Goal: Find specific page/section: Find specific page/section

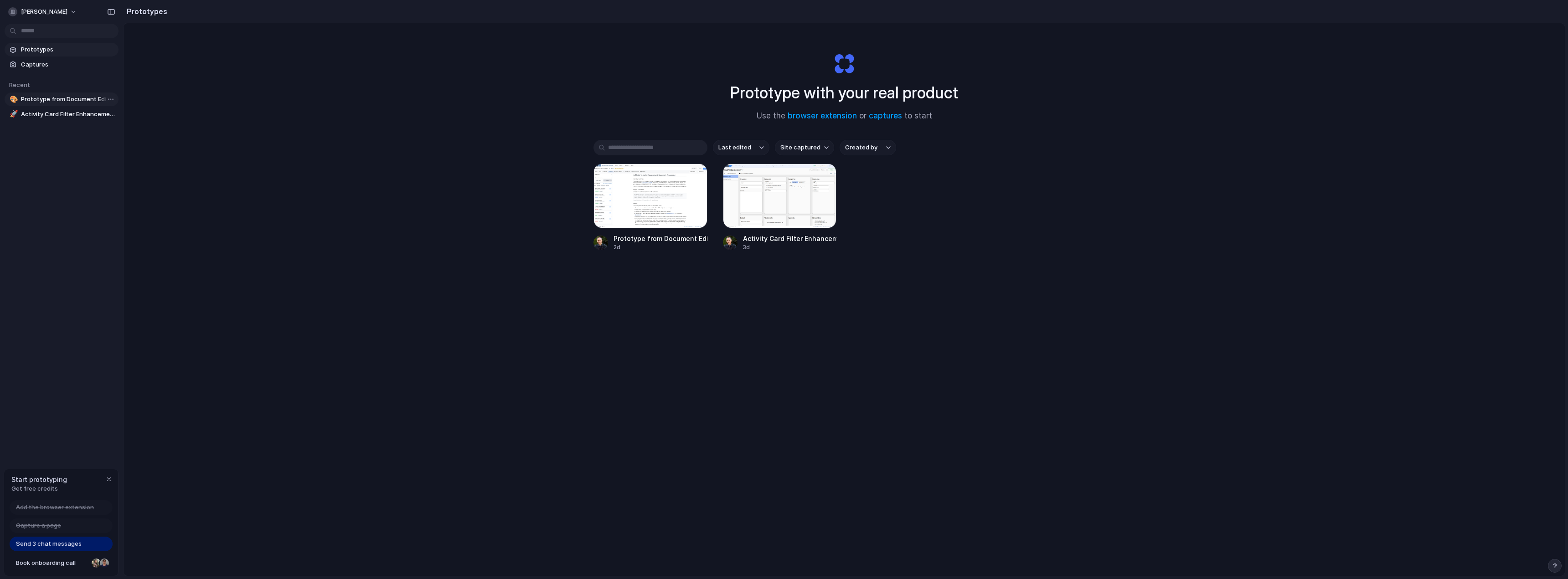
click at [58, 99] on span "Prototype from Document Editing - Smart Links" at bounding box center [68, 99] width 94 height 9
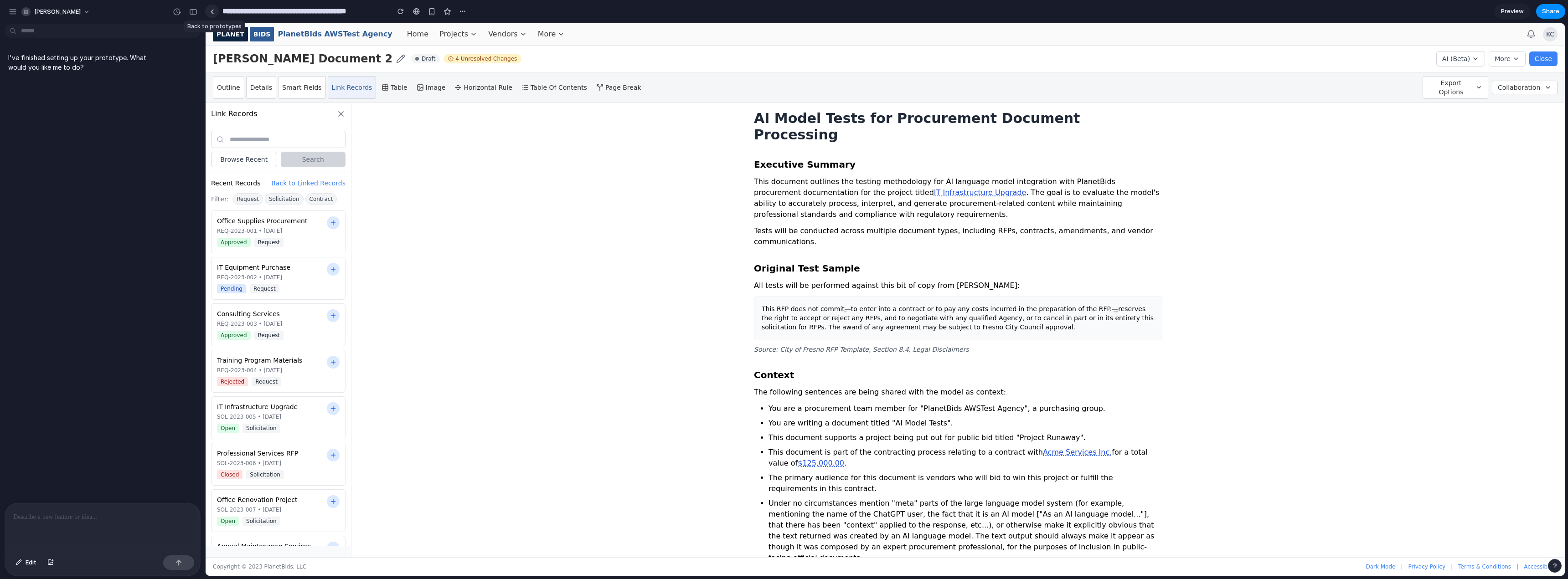
click at [213, 8] on link at bounding box center [212, 11] width 13 height 13
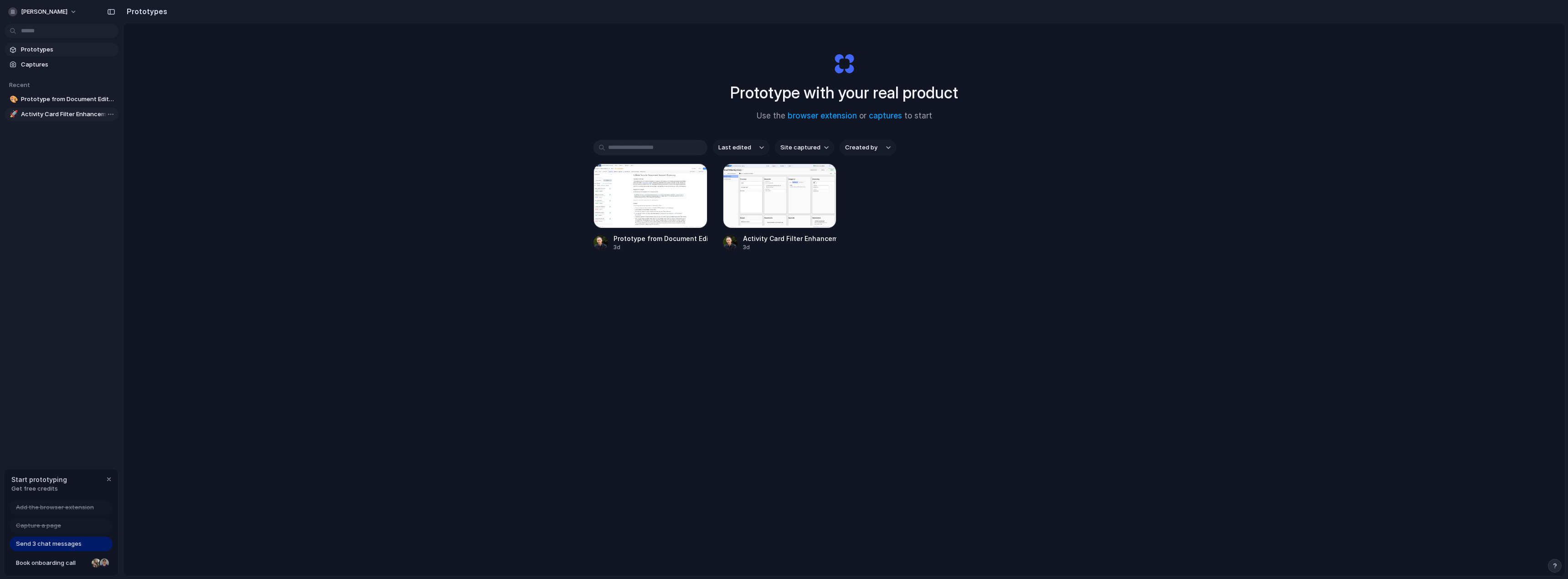
click at [53, 114] on span "Activity Card Filter Enhancement" at bounding box center [68, 114] width 94 height 9
